Goal: Task Accomplishment & Management: Manage account settings

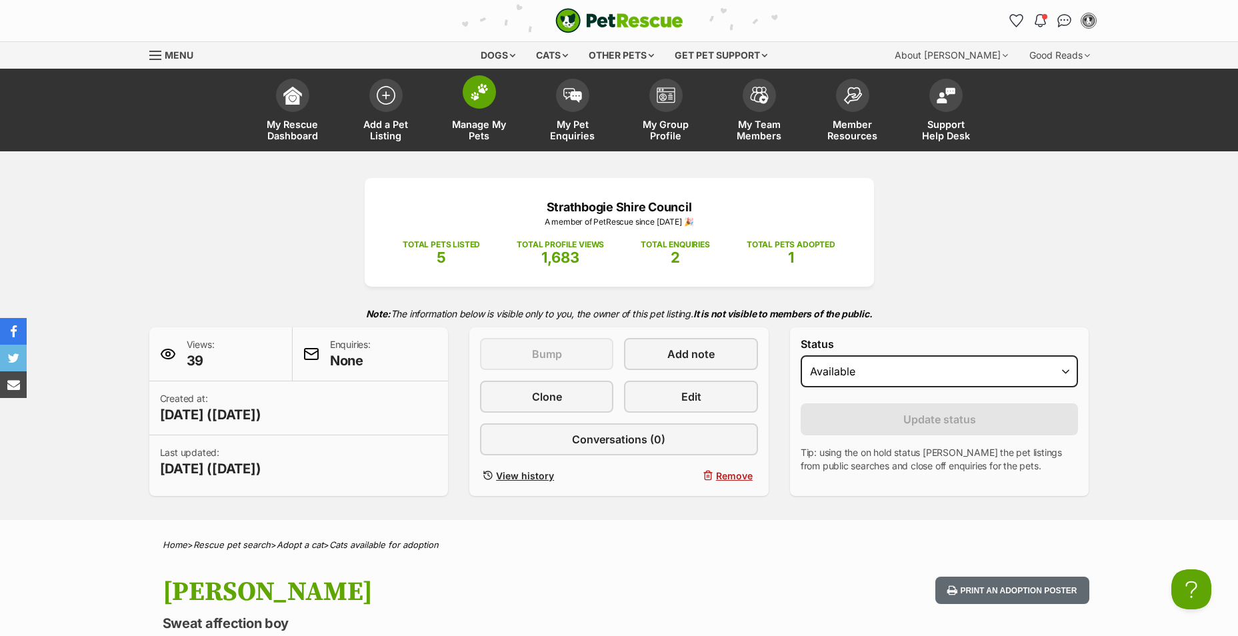
click at [495, 116] on link "Manage My Pets" at bounding box center [479, 111] width 93 height 79
